Goal: Information Seeking & Learning: Compare options

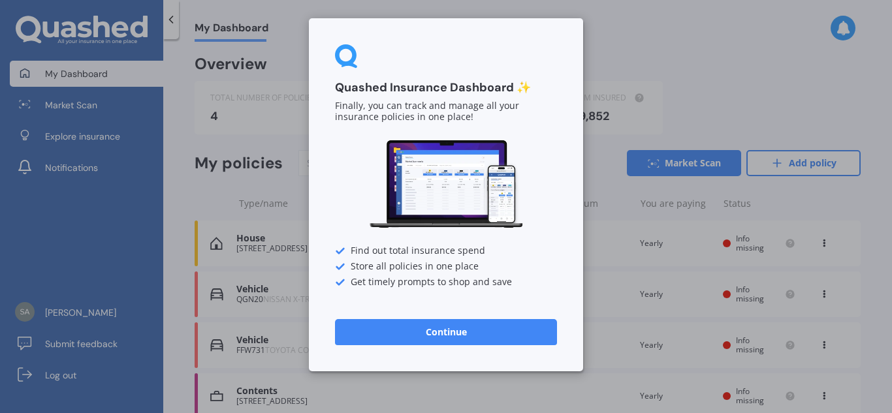
click at [413, 331] on button "Continue" at bounding box center [446, 332] width 222 height 26
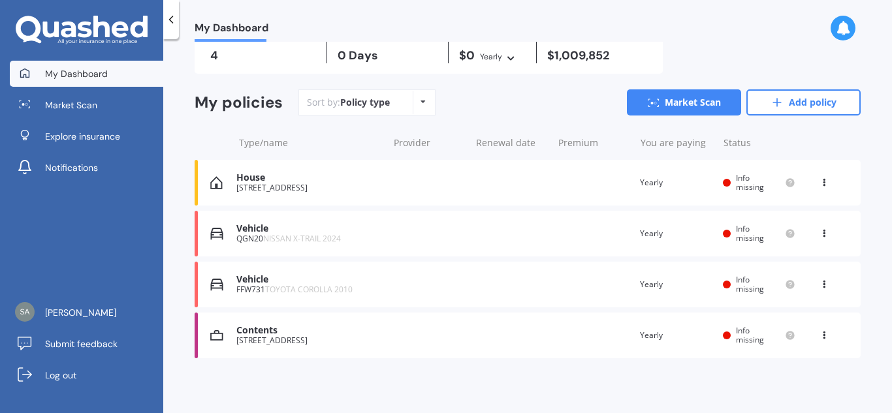
scroll to position [60, 0]
click at [723, 179] on div at bounding box center [727, 183] width 8 height 8
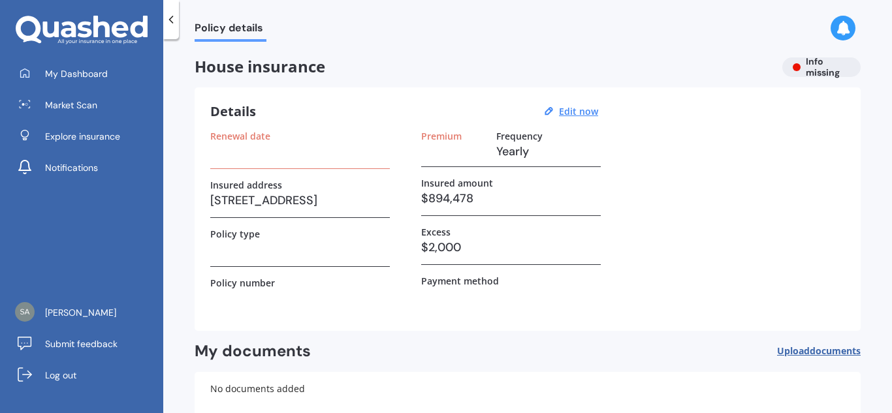
click at [219, 152] on h3 at bounding box center [299, 152] width 179 height 20
click at [569, 113] on u "Edit now" at bounding box center [578, 111] width 39 height 12
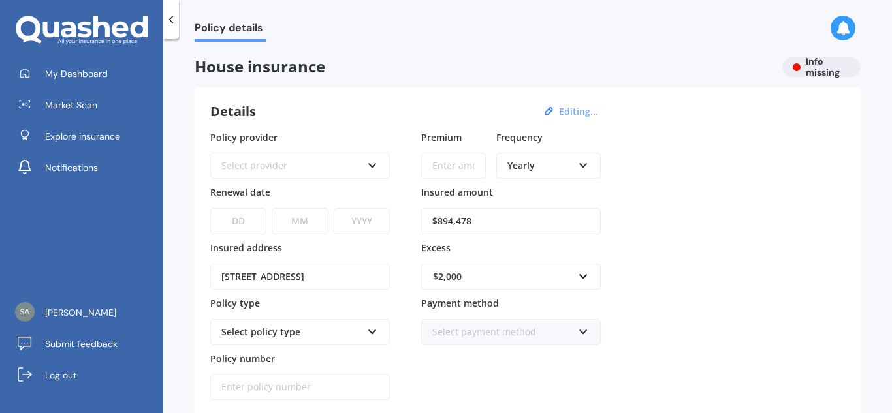
click at [352, 163] on div "Select provider" at bounding box center [291, 166] width 140 height 14
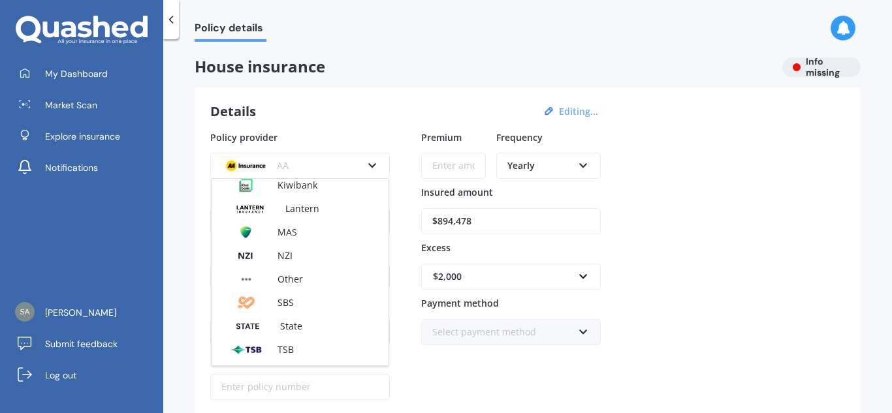
scroll to position [294, 0]
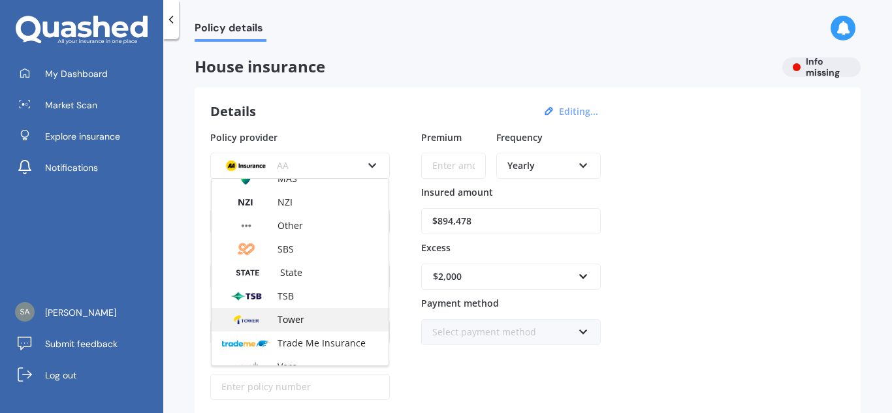
click at [290, 322] on span "Tower" at bounding box center [290, 319] width 27 height 12
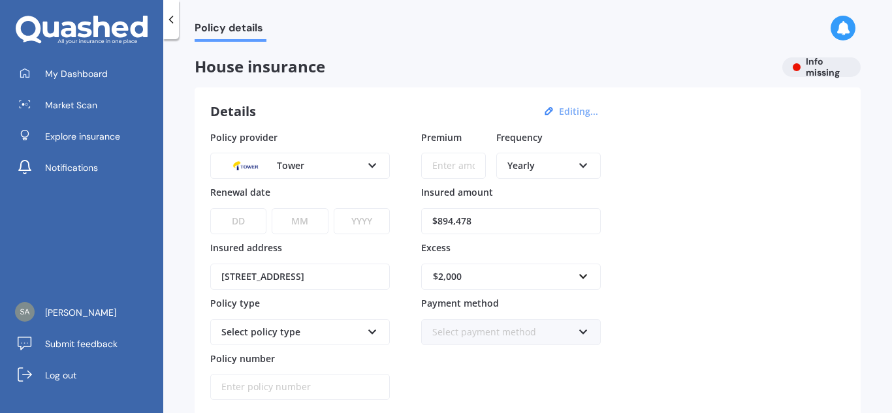
click at [444, 164] on input "Premium" at bounding box center [453, 166] width 65 height 26
type input "$3,275.49"
click at [251, 204] on div "DD 01 02 03 04 05 06 07 08 09 10 11 12 13 14 15 16 17 18 19 20 21 22 23 24 25 2…" at bounding box center [299, 213] width 179 height 42
click at [247, 221] on select "DD 01 02 03 04 05 06 07 08 09 10 11 12 13 14 15 16 17 18 19 20 21 22 23 24 25 2…" at bounding box center [238, 221] width 56 height 26
select select "30"
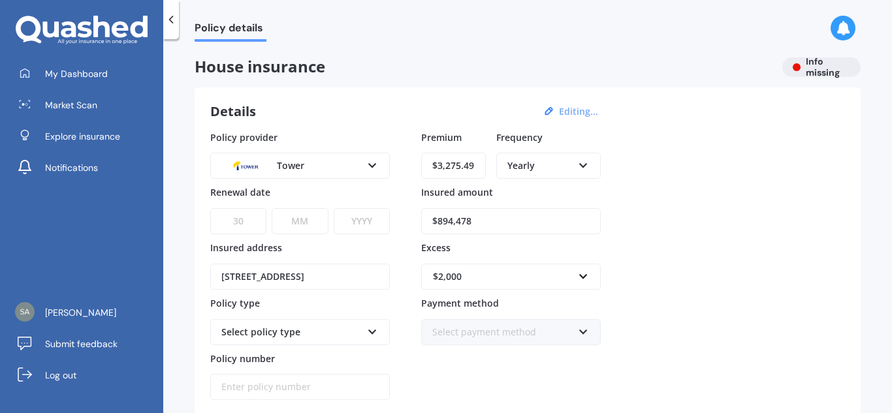
click at [210, 208] on select "DD 01 02 03 04 05 06 07 08 09 10 11 12 13 14 15 16 17 18 19 20 21 22 23 24 25 2…" at bounding box center [238, 221] width 56 height 26
click at [301, 221] on select "MM 01 02 03 04 05 06 07 08 09 10 11 12" at bounding box center [300, 221] width 56 height 26
select select "10"
click at [272, 208] on select "MM 01 02 03 04 05 06 07 08 09 10 11 12" at bounding box center [300, 221] width 56 height 26
click at [345, 219] on select "YYYY 2027 2026 2025 2024 2023 2022 2021 2020 2019 2018 2017 2016 2015 2014 2013…" at bounding box center [362, 221] width 56 height 26
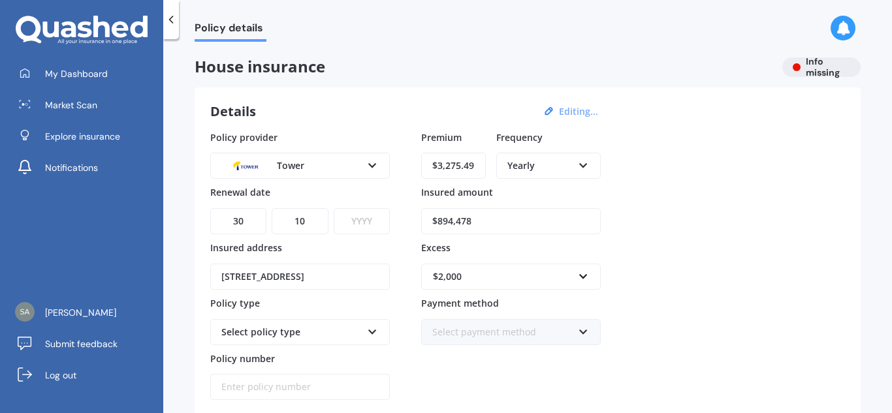
select select "2025"
click at [334, 208] on select "YYYY 2027 2026 2025 2024 2023 2022 2021 2020 2019 2018 2017 2016 2015 2014 2013…" at bounding box center [362, 221] width 56 height 26
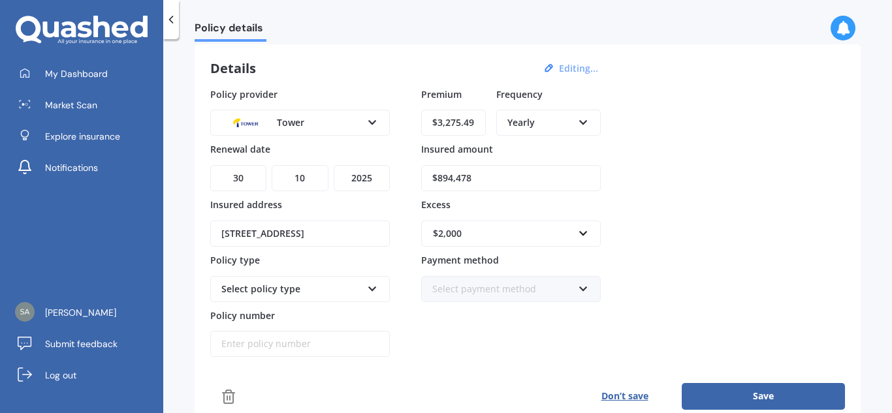
click at [365, 291] on div "Select policy type Standard Cover Premium Cover Plus" at bounding box center [299, 289] width 179 height 26
click at [365, 291] on div "Standard Cover Standard Cover Premium Cover Plus" at bounding box center [299, 289] width 179 height 26
click at [461, 238] on div "$2,000" at bounding box center [503, 233] width 140 height 14
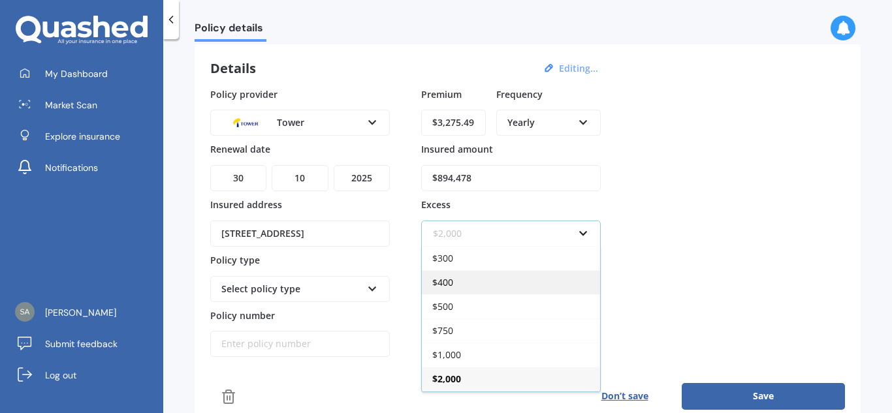
scroll to position [23, 0]
click at [448, 386] on div "$2,500" at bounding box center [511, 379] width 178 height 24
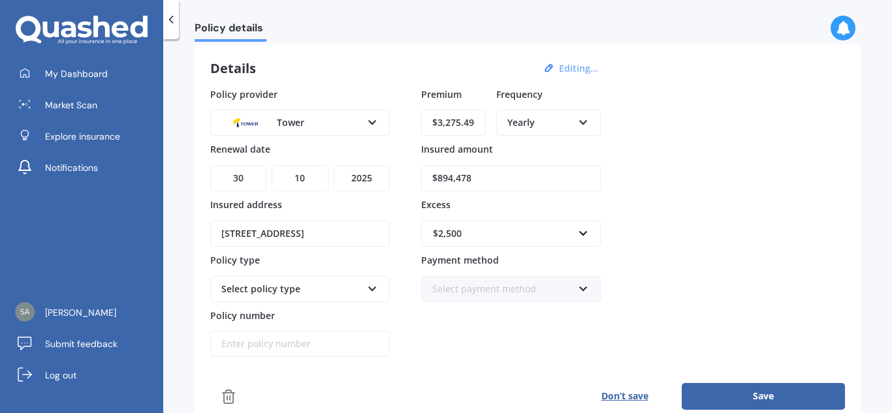
click at [283, 293] on div "Select policy type" at bounding box center [291, 289] width 140 height 14
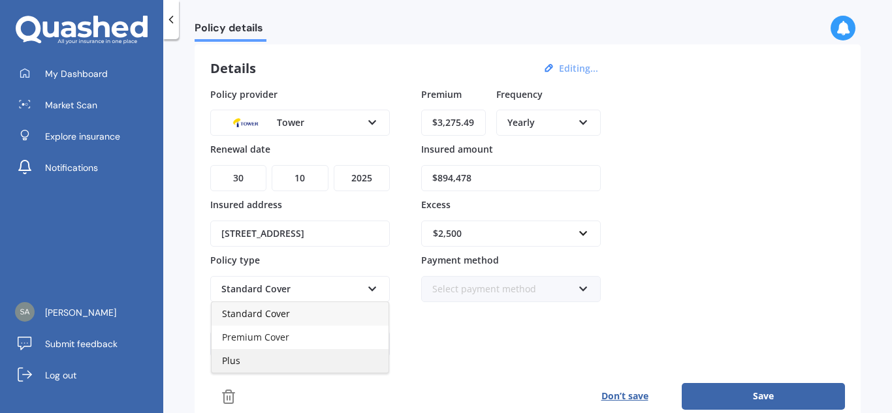
click at [264, 369] on div "Plus" at bounding box center [299, 360] width 177 height 23
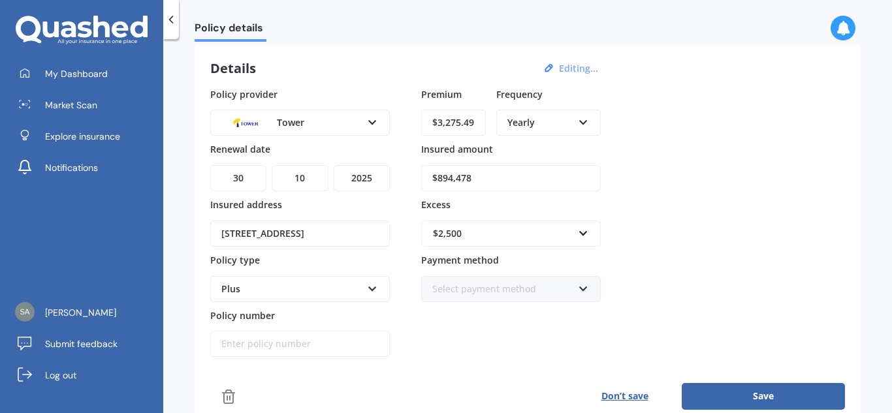
click at [747, 398] on button "Save" at bounding box center [762, 396] width 163 height 26
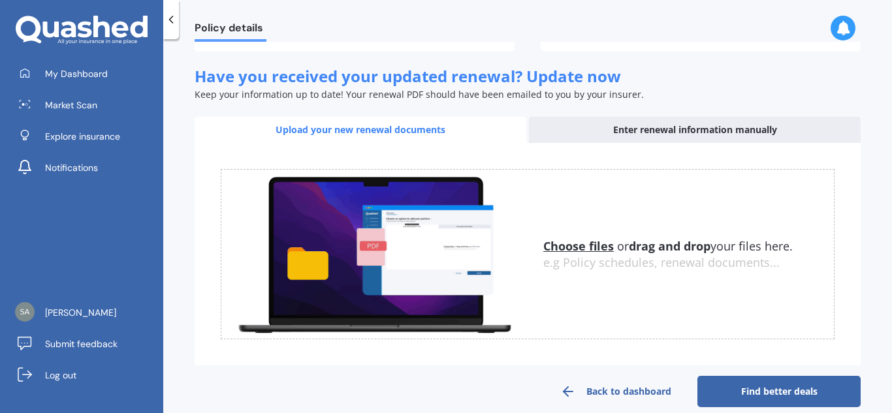
scroll to position [395, 0]
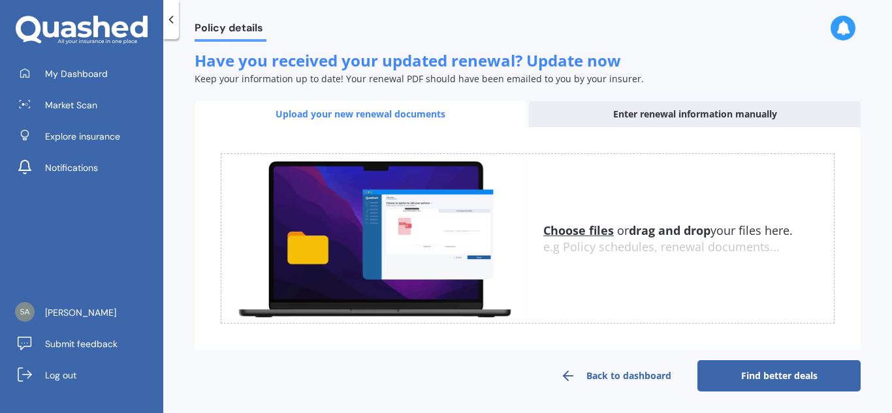
click at [737, 367] on link "Find better deals" at bounding box center [778, 375] width 163 height 31
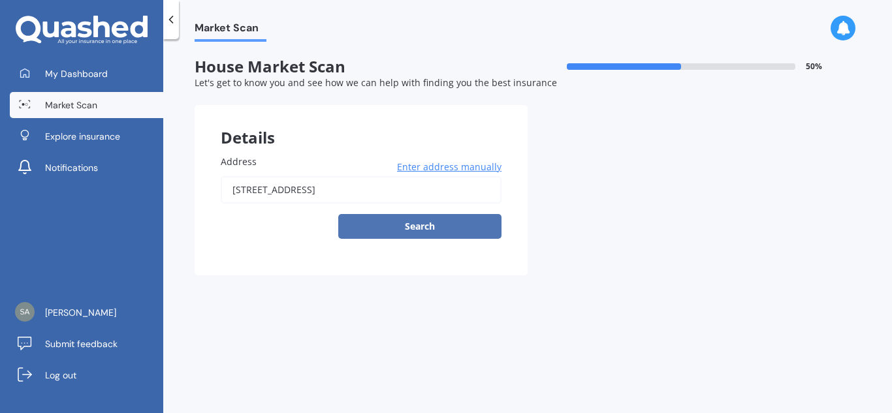
click at [446, 229] on button "Search" at bounding box center [419, 226] width 163 height 25
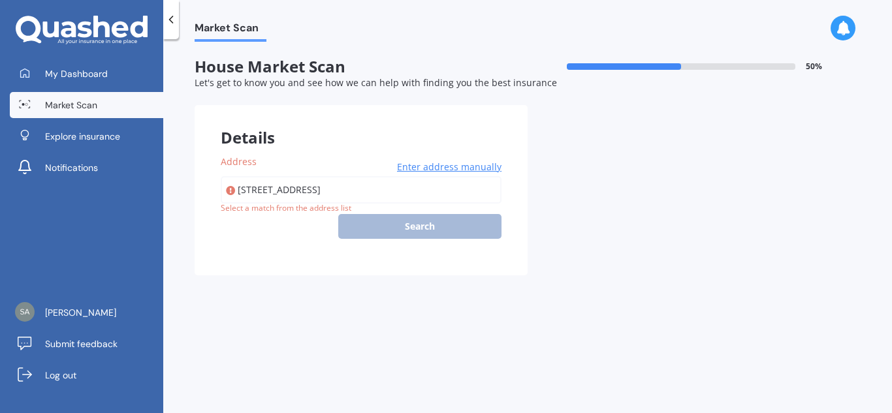
type input "[STREET_ADDRESS]"
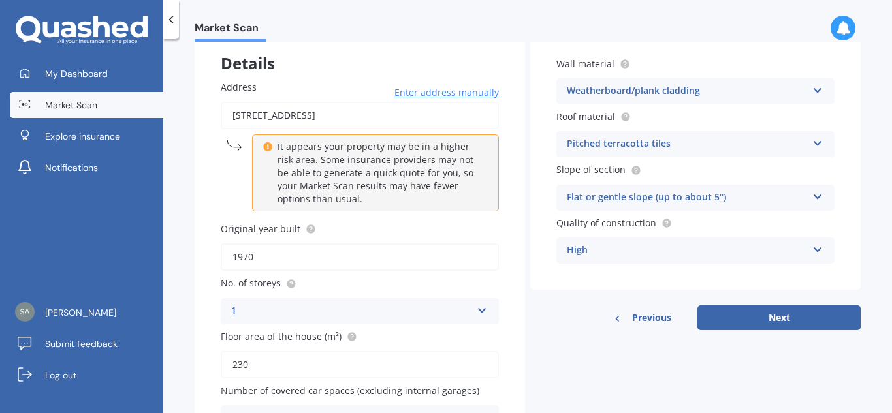
scroll to position [75, 0]
click at [685, 141] on div "Pitched terracotta tiles" at bounding box center [687, 144] width 240 height 16
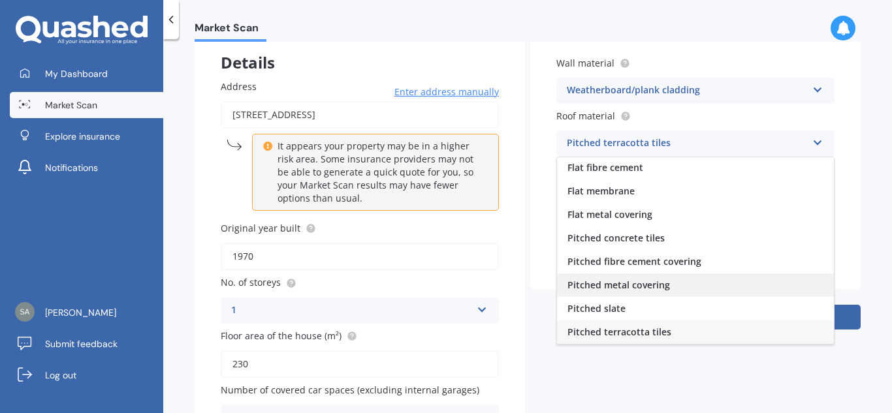
click at [633, 283] on span "Pitched metal covering" at bounding box center [618, 285] width 102 height 12
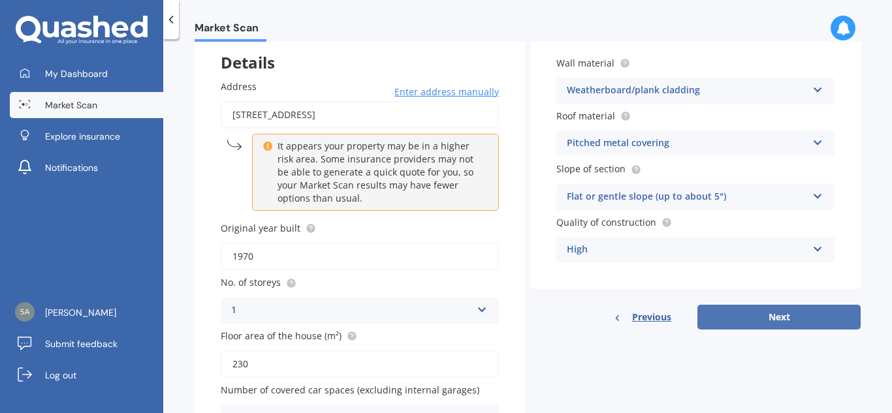
click at [747, 321] on button "Next" at bounding box center [778, 317] width 163 height 25
select select "01"
select select "06"
select select "1965"
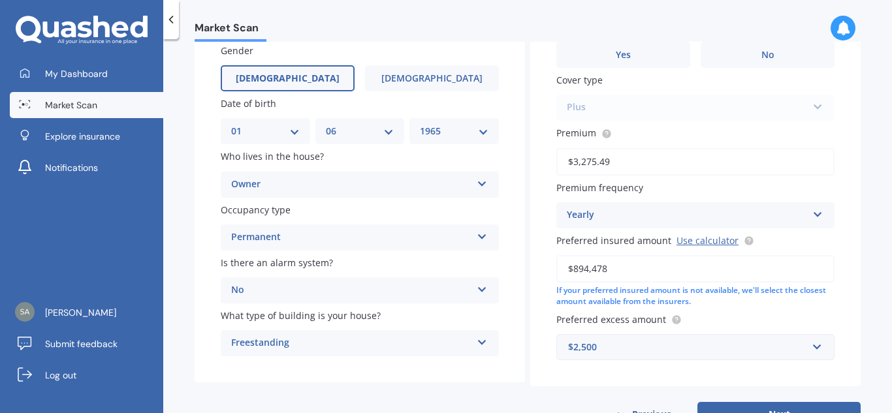
scroll to position [159, 0]
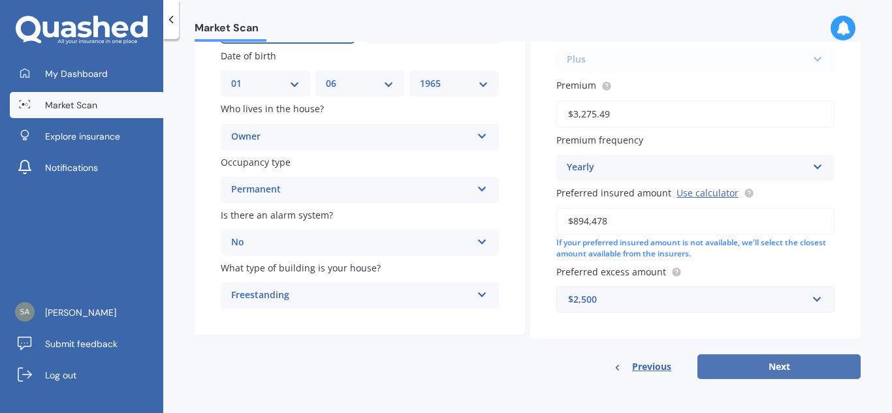
click at [770, 360] on button "Next" at bounding box center [778, 366] width 163 height 25
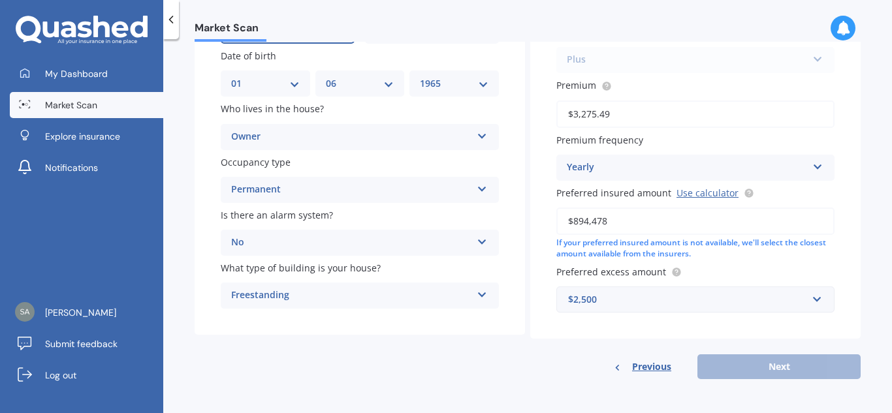
scroll to position [89, 0]
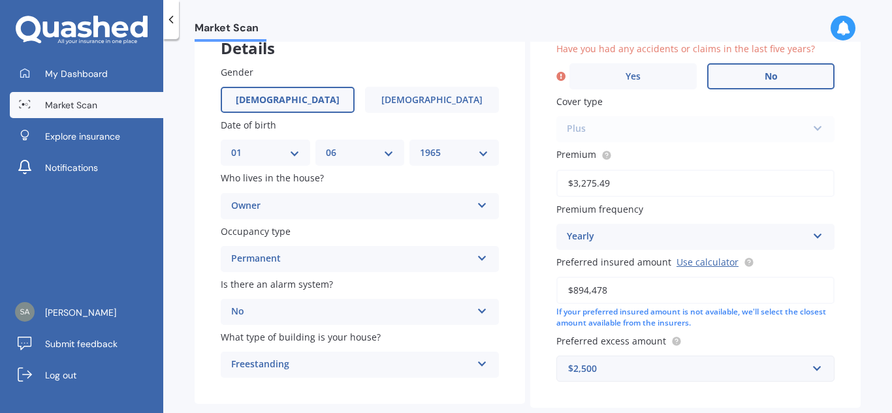
click at [768, 79] on span "No" at bounding box center [770, 76] width 13 height 11
click at [0, 0] on input "No" at bounding box center [0, 0] width 0 height 0
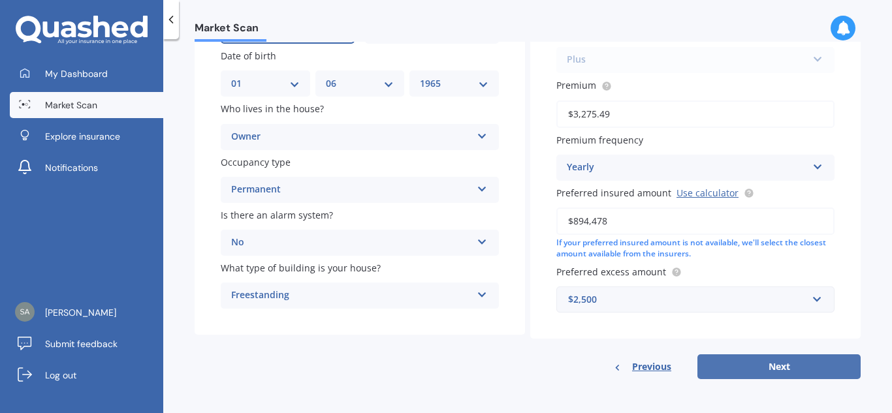
click at [788, 366] on button "Next" at bounding box center [778, 366] width 163 height 25
select select "01"
select select "06"
select select "1965"
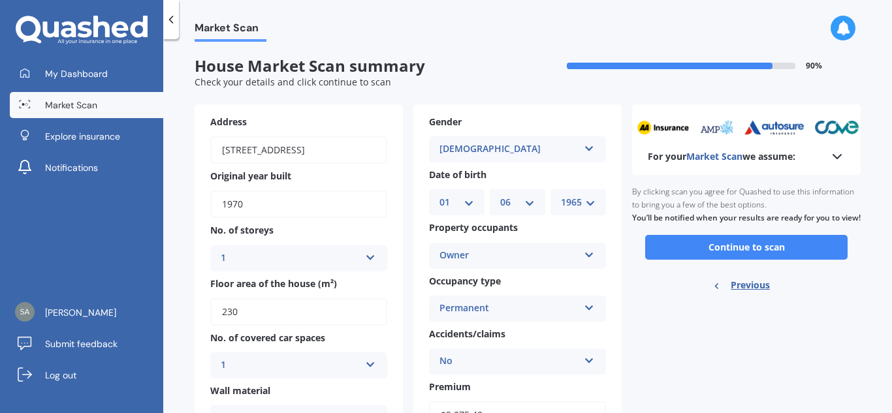
scroll to position [0, 0]
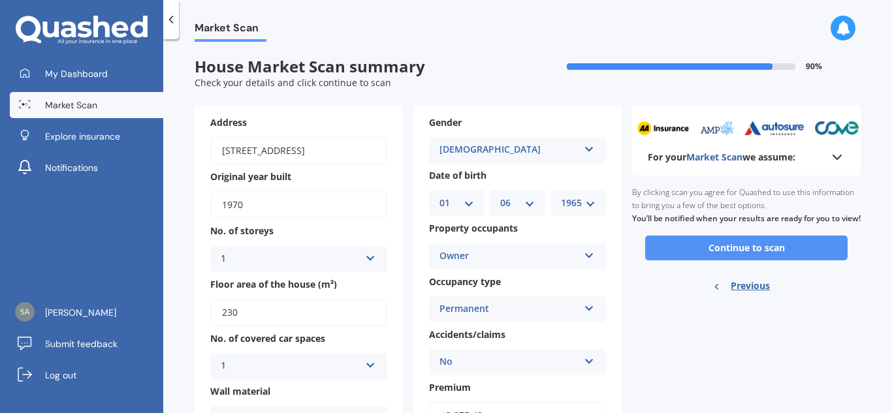
click at [734, 260] on button "Continue to scan" at bounding box center [746, 248] width 202 height 25
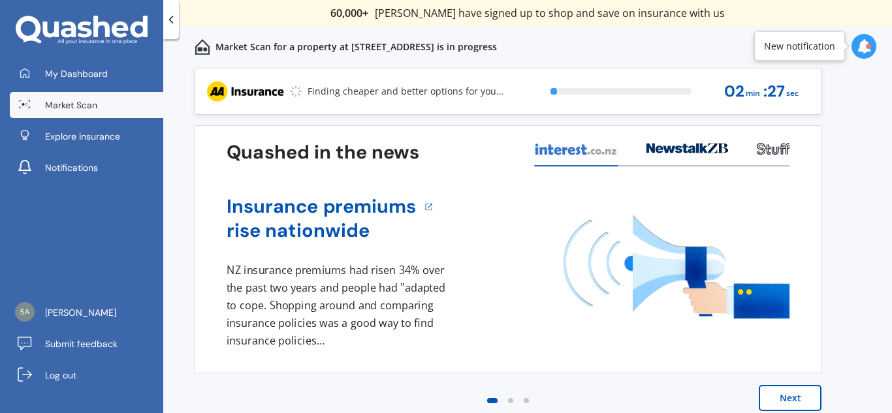
scroll to position [11, 0]
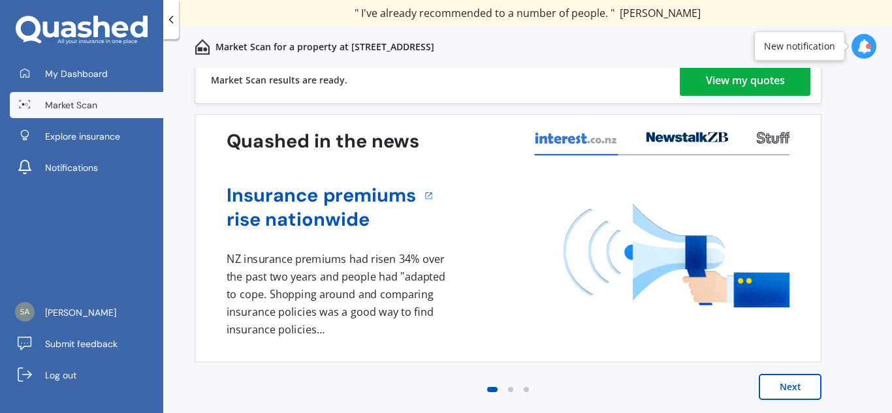
click at [732, 83] on div "View my quotes" at bounding box center [745, 80] width 79 height 31
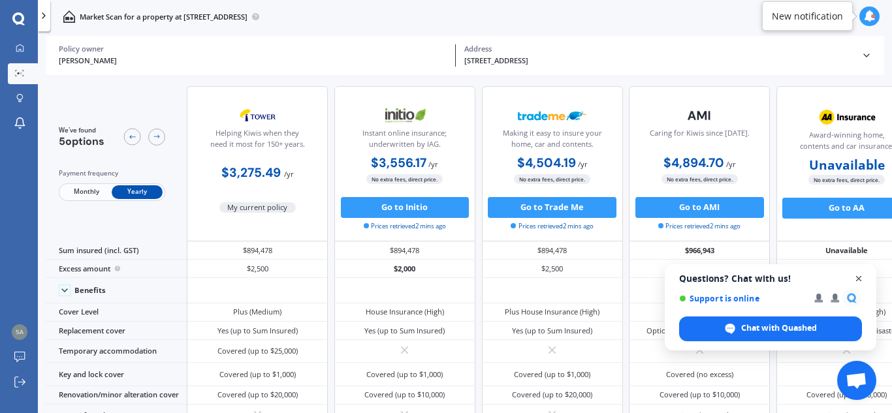
click at [859, 275] on span "Open chat" at bounding box center [859, 279] width 16 height 16
